Goal: Navigation & Orientation: Find specific page/section

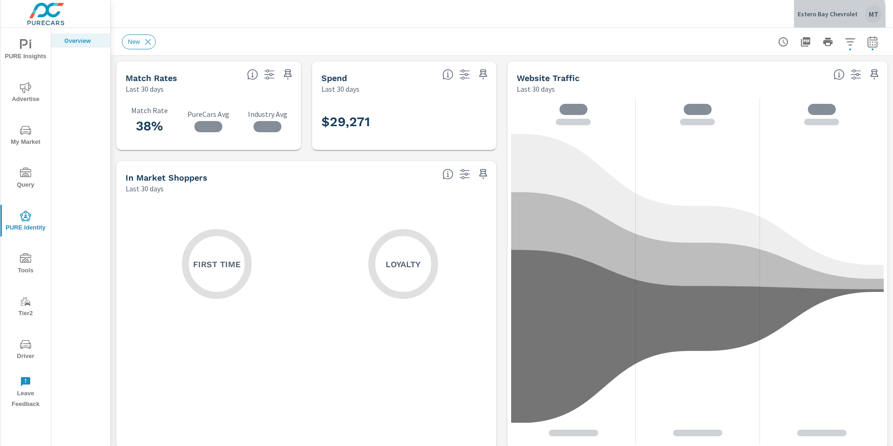
click at [825, 17] on p "Estero Bay Chevrolet" at bounding box center [828, 14] width 60 height 8
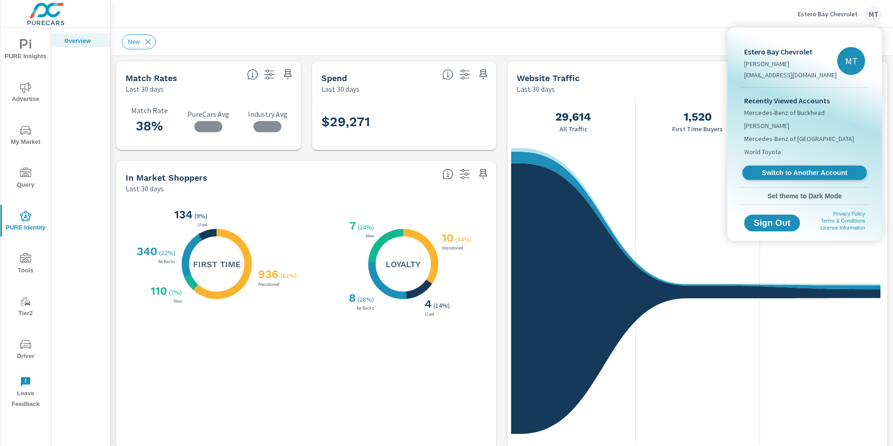
click at [791, 169] on span "Switch to Another Account" at bounding box center [804, 172] width 114 height 9
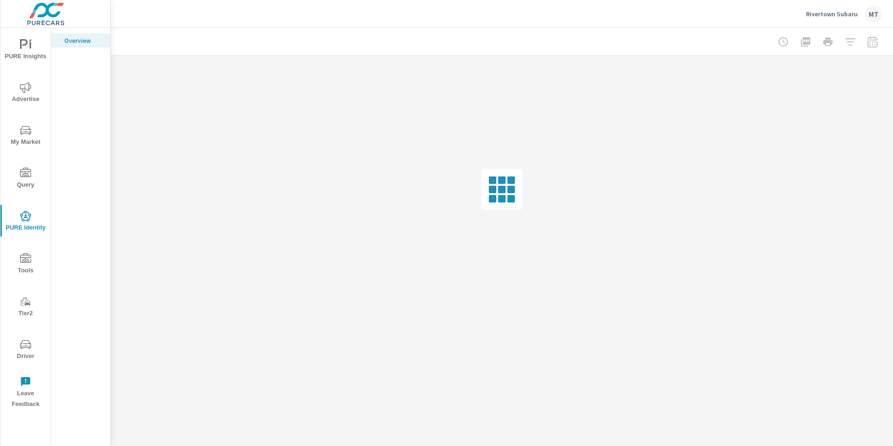
click at [23, 52] on span "PURE Insights" at bounding box center [25, 50] width 45 height 23
click at [21, 128] on icon "nav menu" at bounding box center [25, 130] width 11 height 11
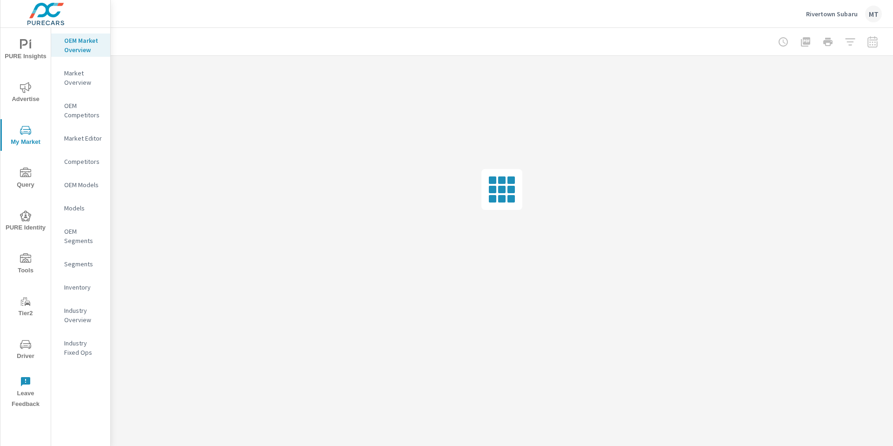
click at [83, 284] on p "Inventory" at bounding box center [83, 286] width 39 height 9
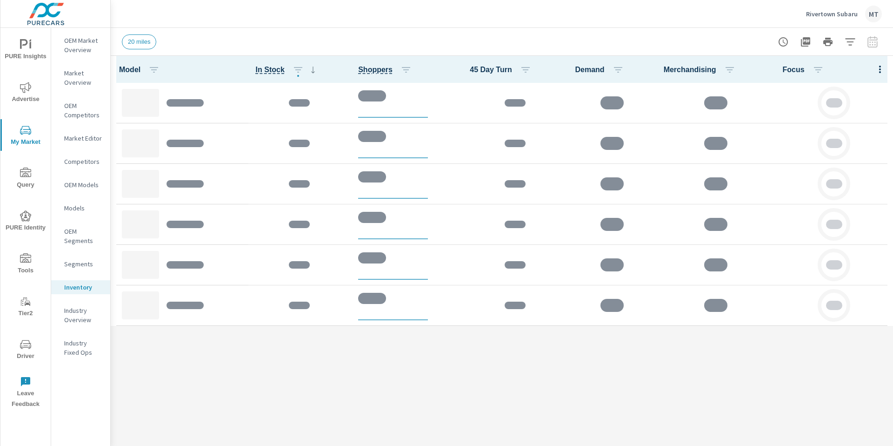
click at [861, 61] on th "Focus" at bounding box center [834, 69] width 118 height 27
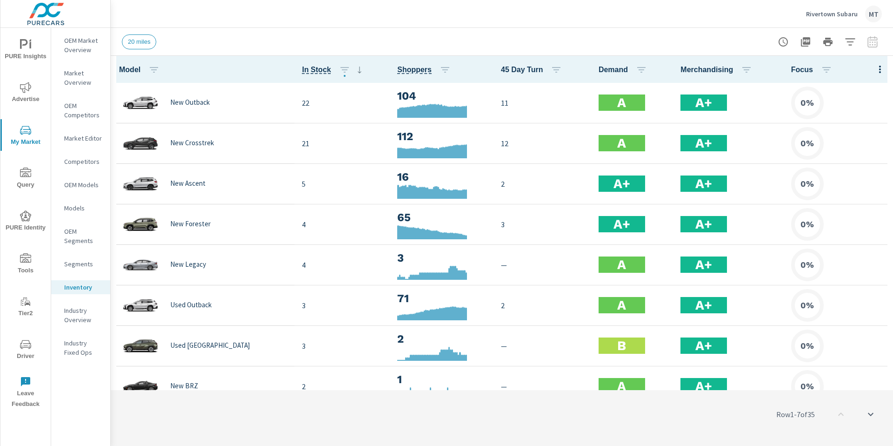
click at [874, 39] on div at bounding box center [828, 42] width 108 height 19
click at [873, 42] on div at bounding box center [828, 42] width 108 height 19
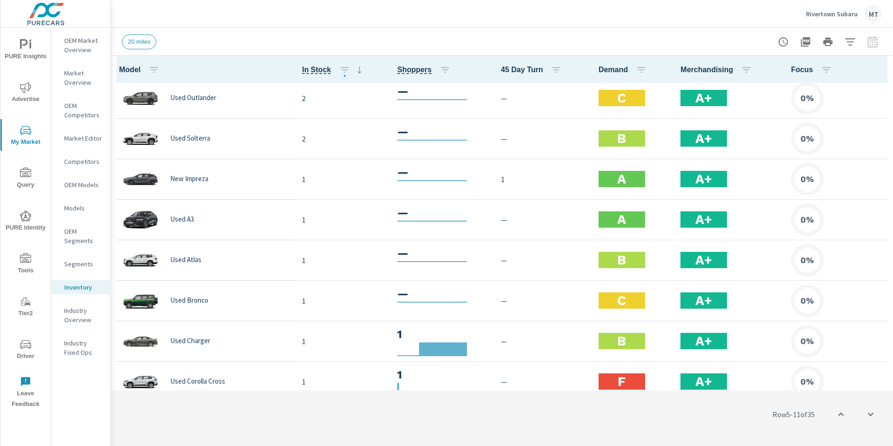
scroll to position [1009, 0]
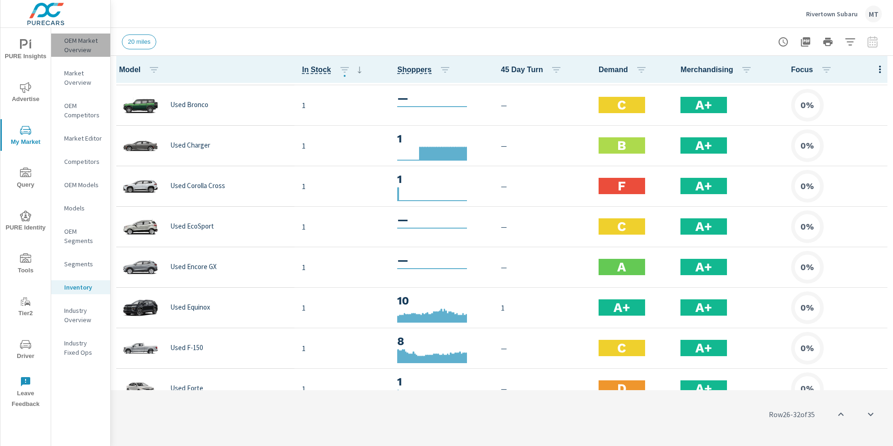
click at [79, 41] on p "OEM Market Overview" at bounding box center [83, 45] width 39 height 19
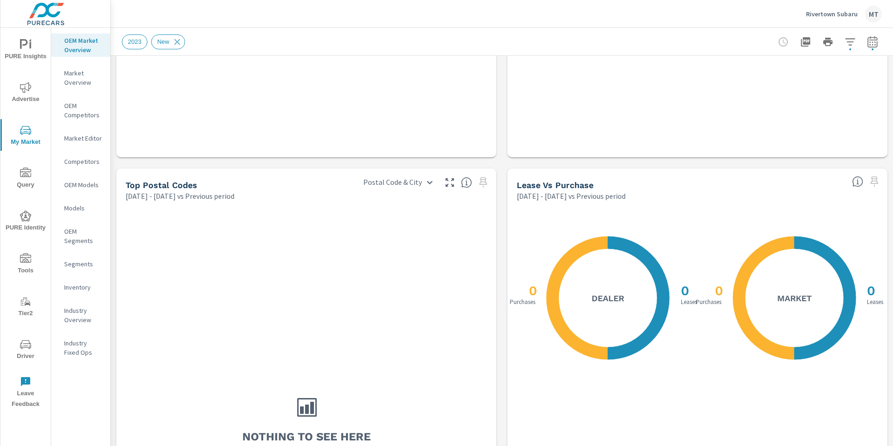
scroll to position [1203, 0]
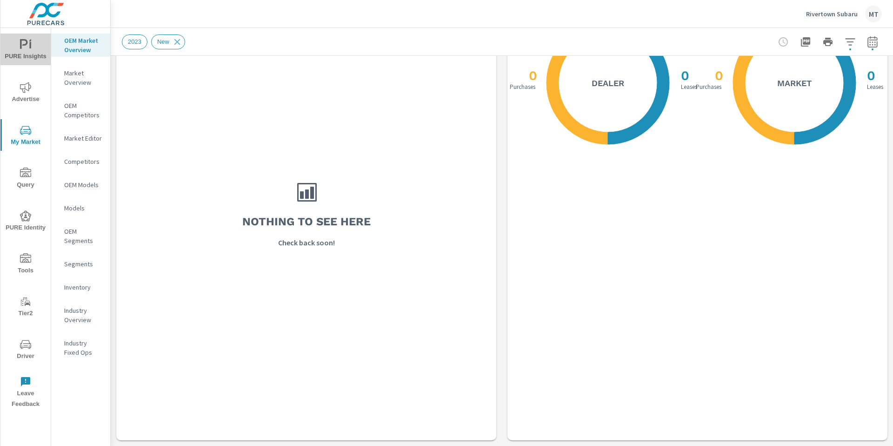
click at [34, 48] on span "PURE Insights" at bounding box center [25, 50] width 45 height 23
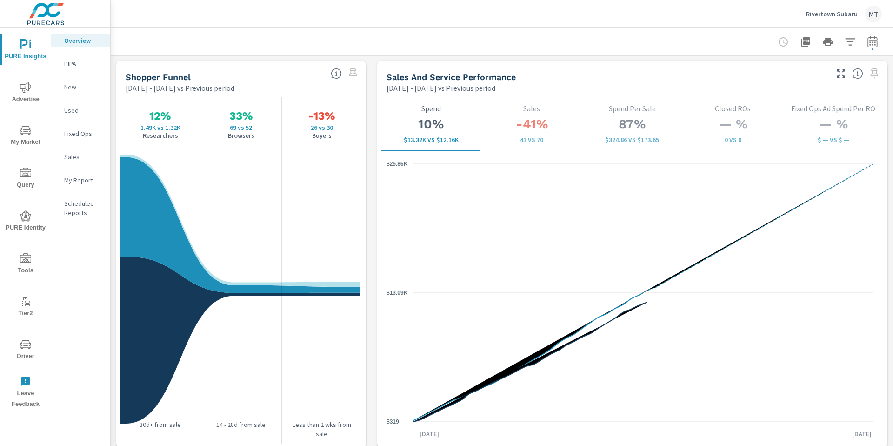
scroll to position [1198, 0]
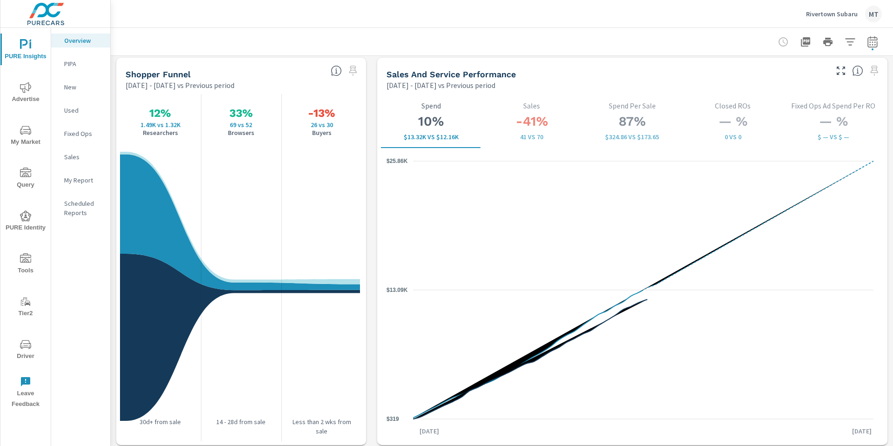
click at [867, 43] on icon "button" at bounding box center [872, 41] width 11 height 11
select select "Previous period"
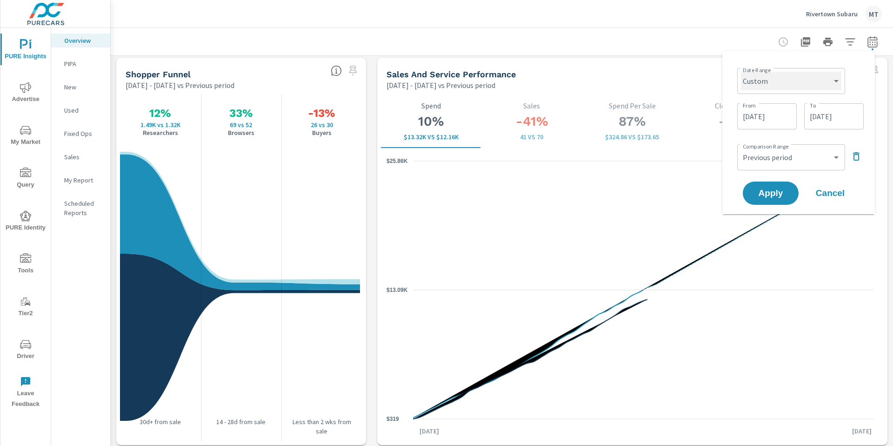
click at [799, 83] on select "Custom [DATE] Last week Last 7 days Last 14 days Last 30 days Last 45 days Last…" at bounding box center [791, 81] width 100 height 19
click at [741, 72] on select "Custom [DATE] Last week Last 7 days Last 14 days Last 30 days Last 45 days Last…" at bounding box center [791, 81] width 100 height 19
select select "Last 30 days"
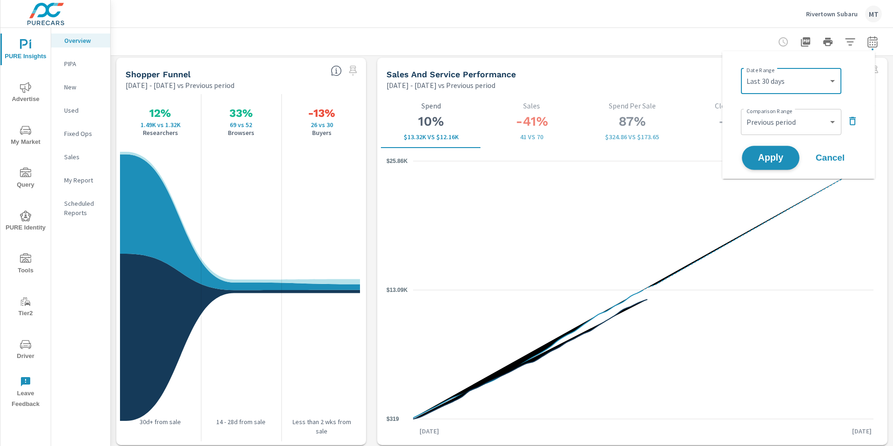
click at [786, 153] on span "Apply" at bounding box center [771, 157] width 38 height 9
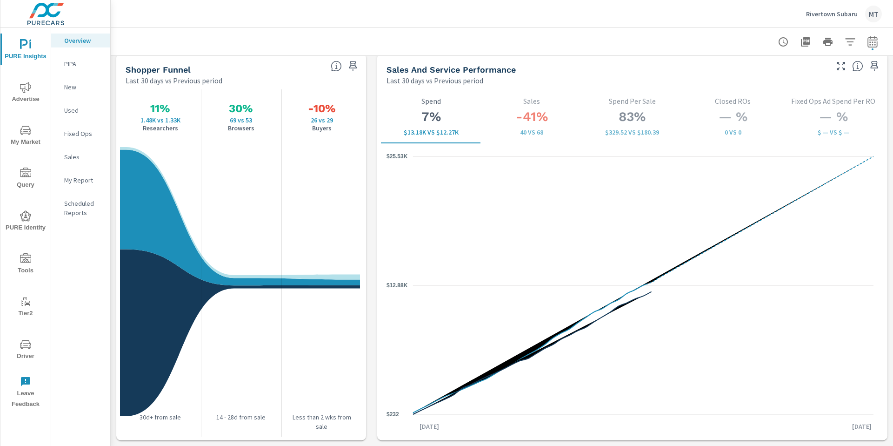
scroll to position [1202, 0]
click at [28, 89] on icon "nav menu" at bounding box center [25, 87] width 11 height 11
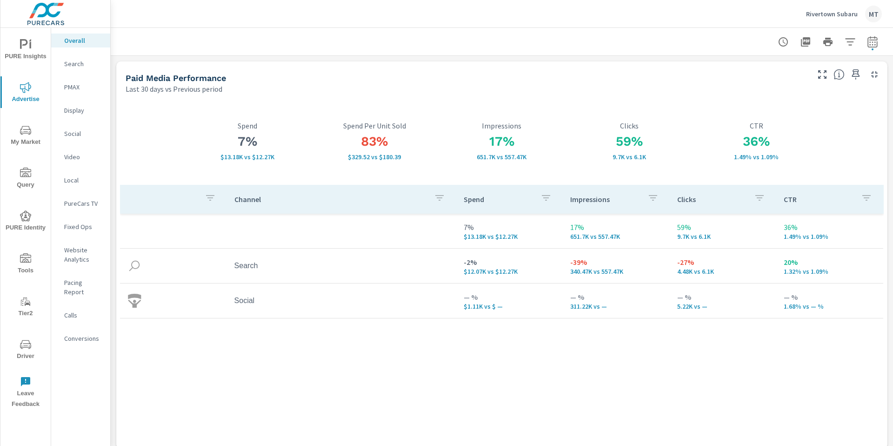
click at [27, 218] on icon "nav menu" at bounding box center [25, 215] width 11 height 11
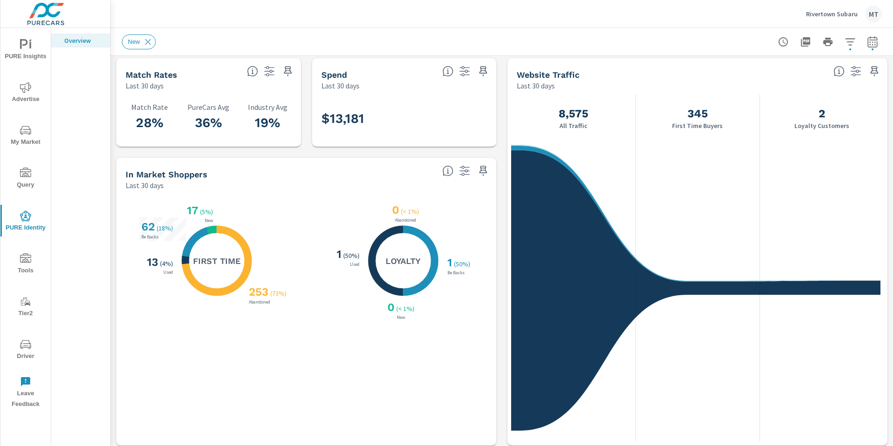
scroll to position [3, 0]
